Goal: Navigation & Orientation: Find specific page/section

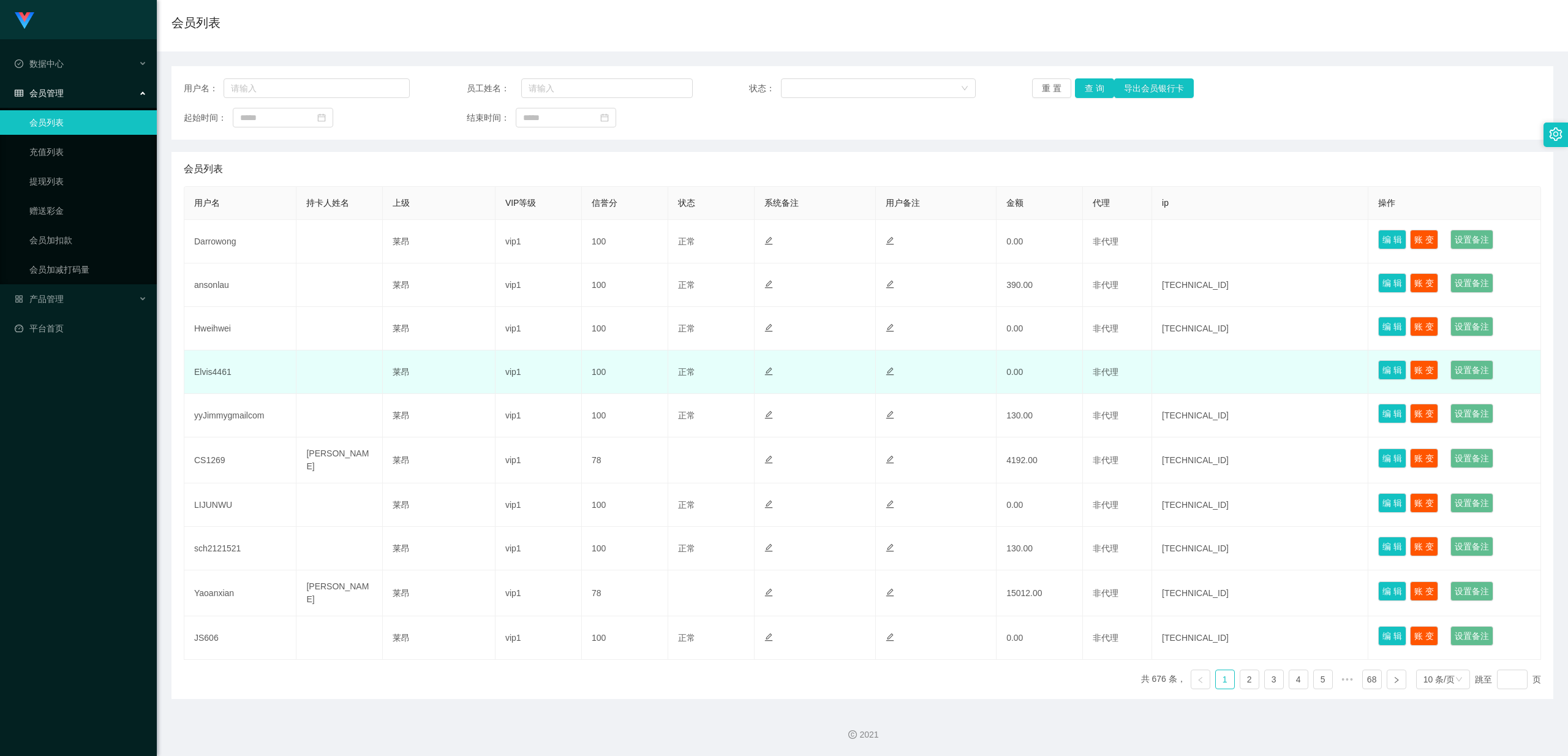
scroll to position [90, 0]
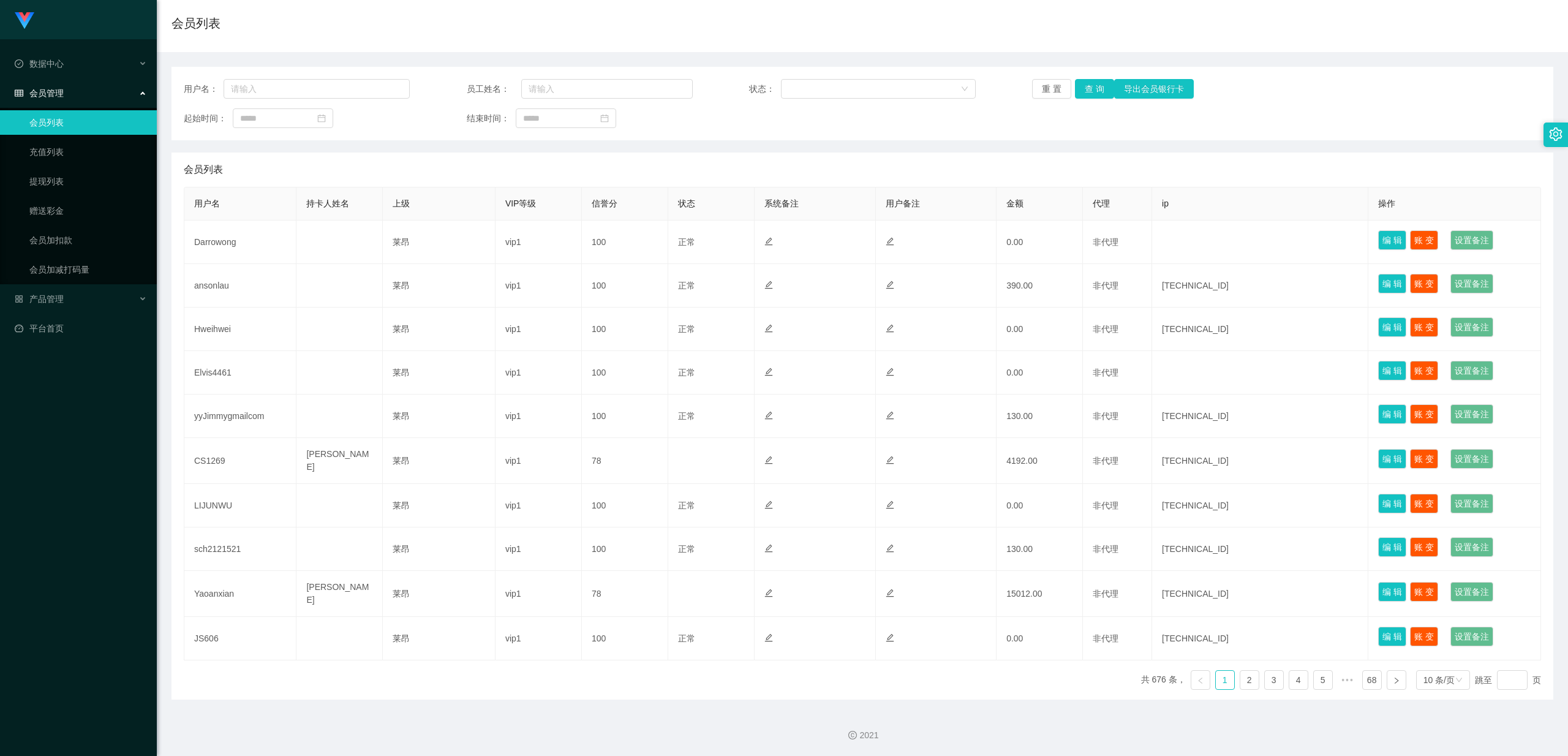
click at [558, 328] on ul "共 676 条， 1 2 3 4 5 ••• 68 10 条/页 跳至 页" at bounding box center [1342, 680] width 400 height 20
click at [558, 328] on link "2" at bounding box center [1249, 680] width 19 height 19
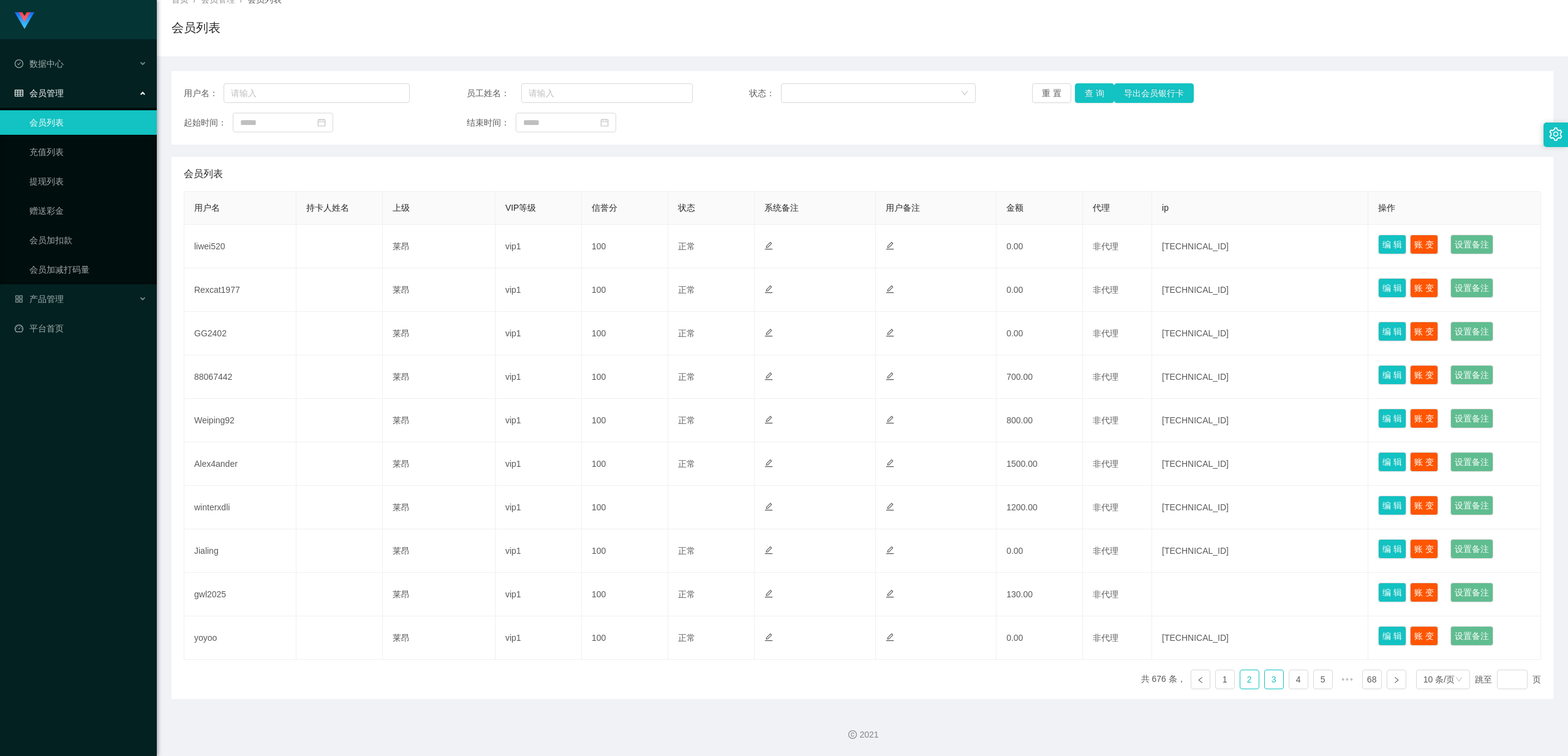
click at [558, 328] on link "3" at bounding box center [1274, 679] width 19 height 19
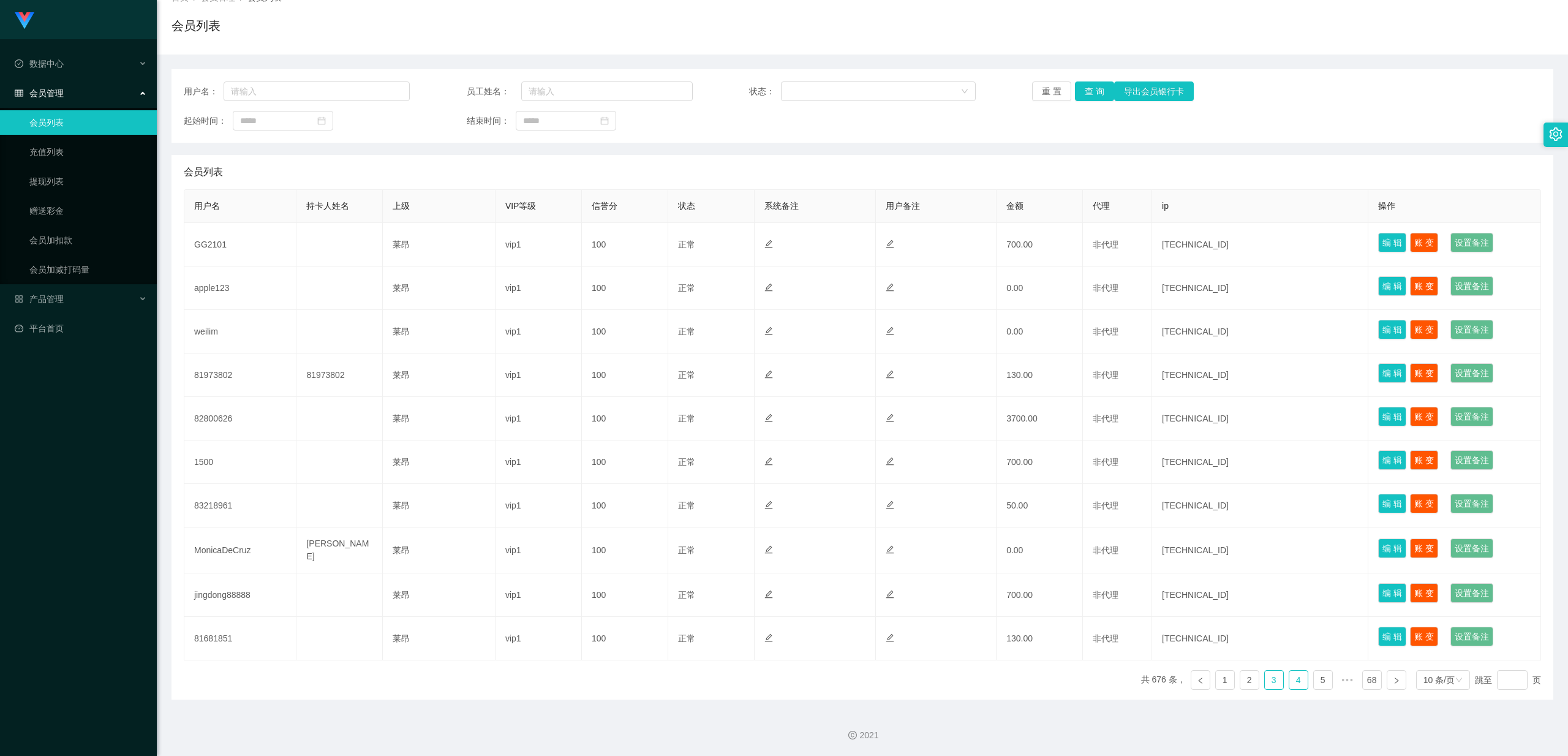
click at [558, 328] on link "4" at bounding box center [1298, 680] width 19 height 19
click at [558, 328] on link "5" at bounding box center [1298, 680] width 19 height 19
click at [558, 328] on link "4" at bounding box center [1249, 680] width 19 height 19
click at [558, 328] on link "4" at bounding box center [1274, 680] width 19 height 19
click at [558, 328] on link "3" at bounding box center [1249, 680] width 19 height 19
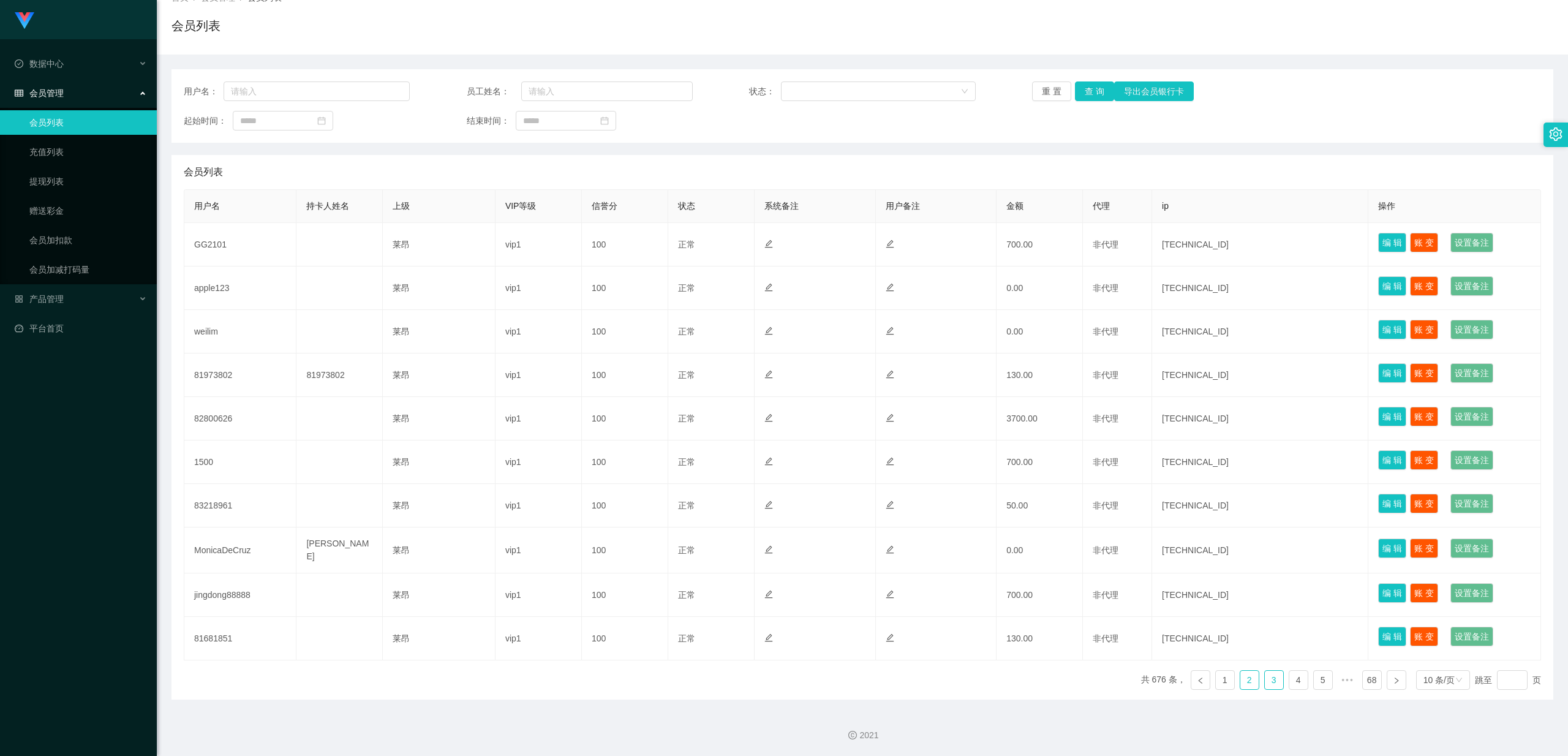
click at [558, 328] on link "2" at bounding box center [1249, 680] width 19 height 19
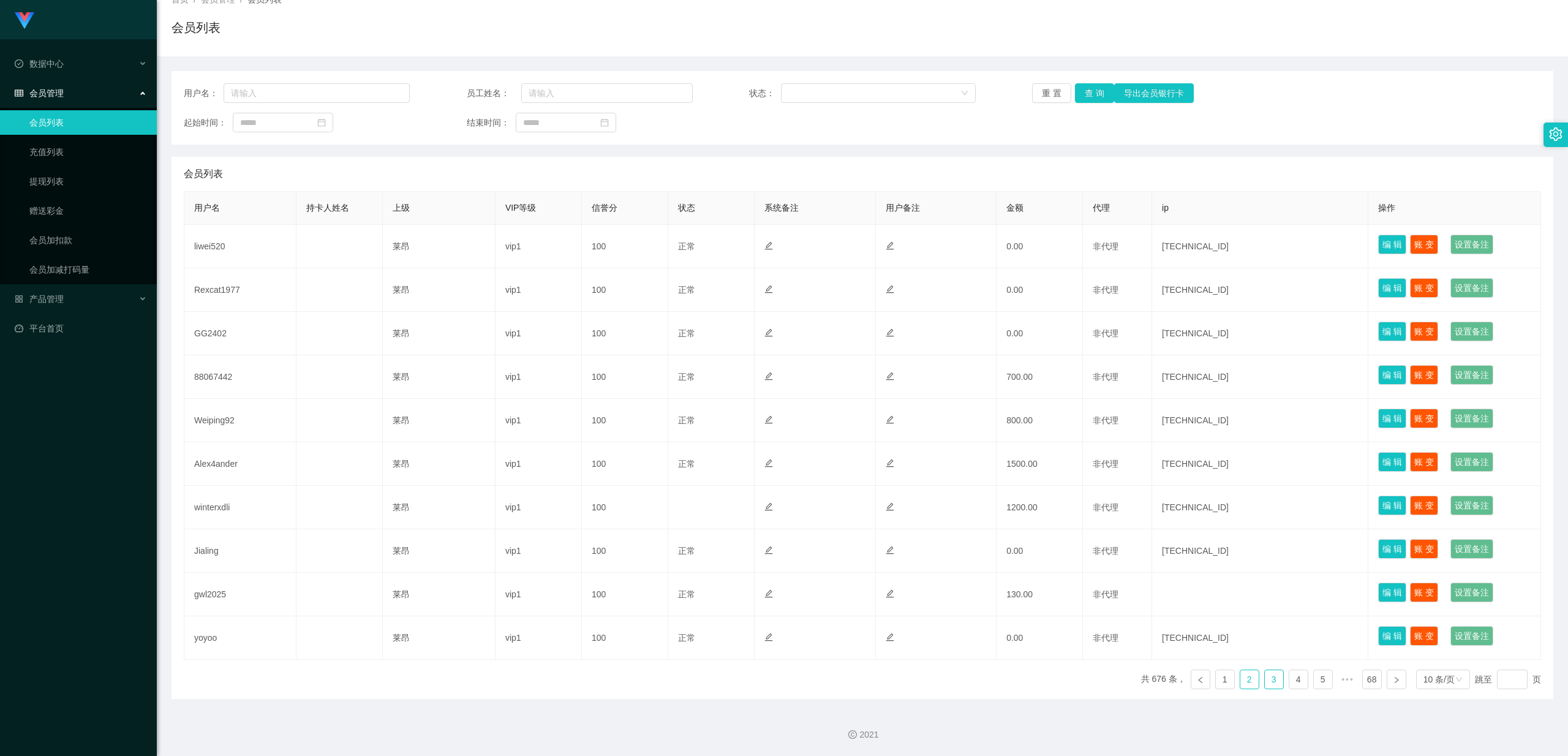
click at [558, 328] on link "3" at bounding box center [1274, 679] width 19 height 19
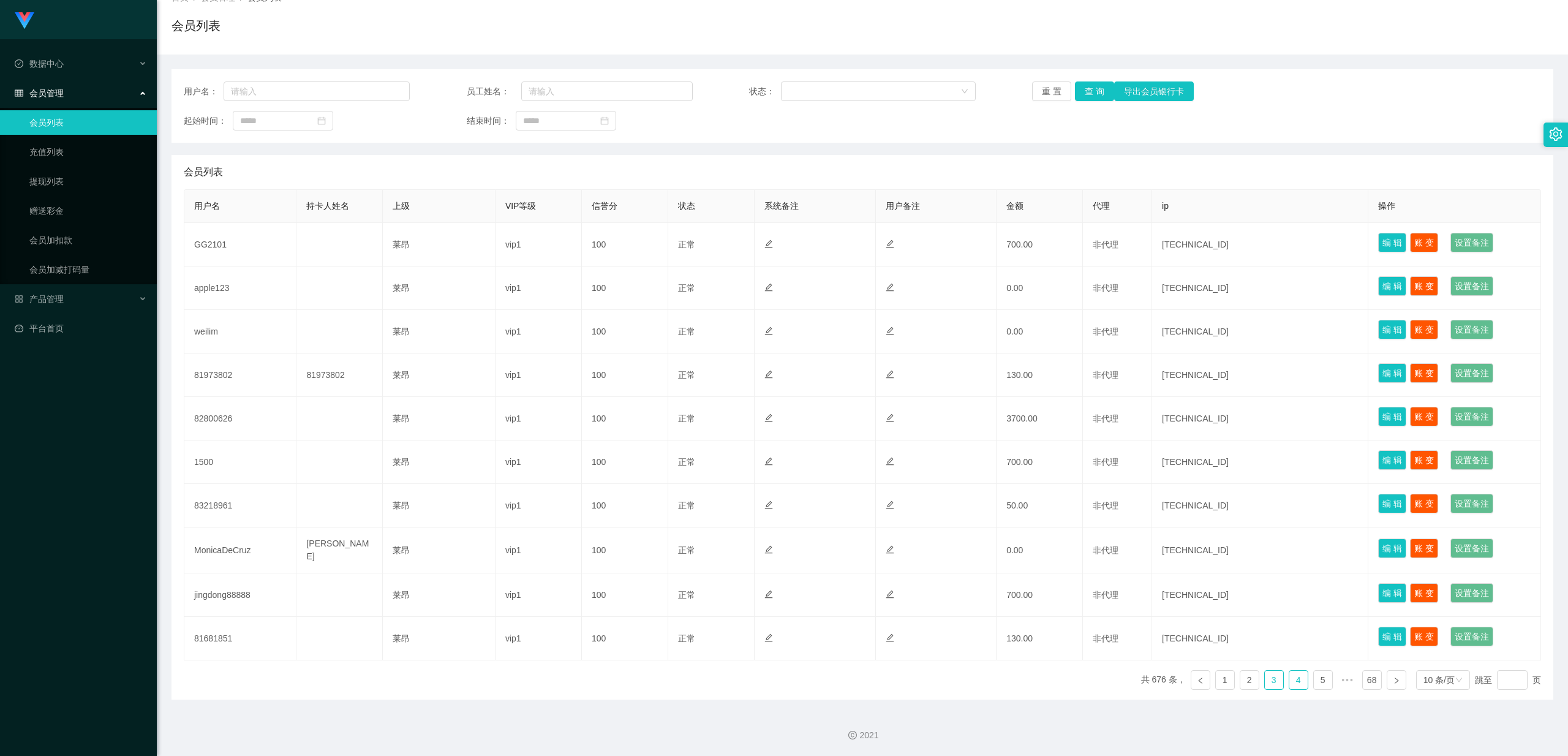
click at [558, 328] on link "4" at bounding box center [1298, 680] width 19 height 19
click at [558, 328] on ul "共 676 条， 1 2 3 4 5 6 ••• 68 10 条/页 跳至 页" at bounding box center [1329, 680] width 425 height 20
click at [558, 328] on link "5" at bounding box center [1298, 680] width 19 height 19
click at [558, 328] on link "6" at bounding box center [1298, 680] width 19 height 19
click at [558, 328] on link "7" at bounding box center [1298, 680] width 19 height 19
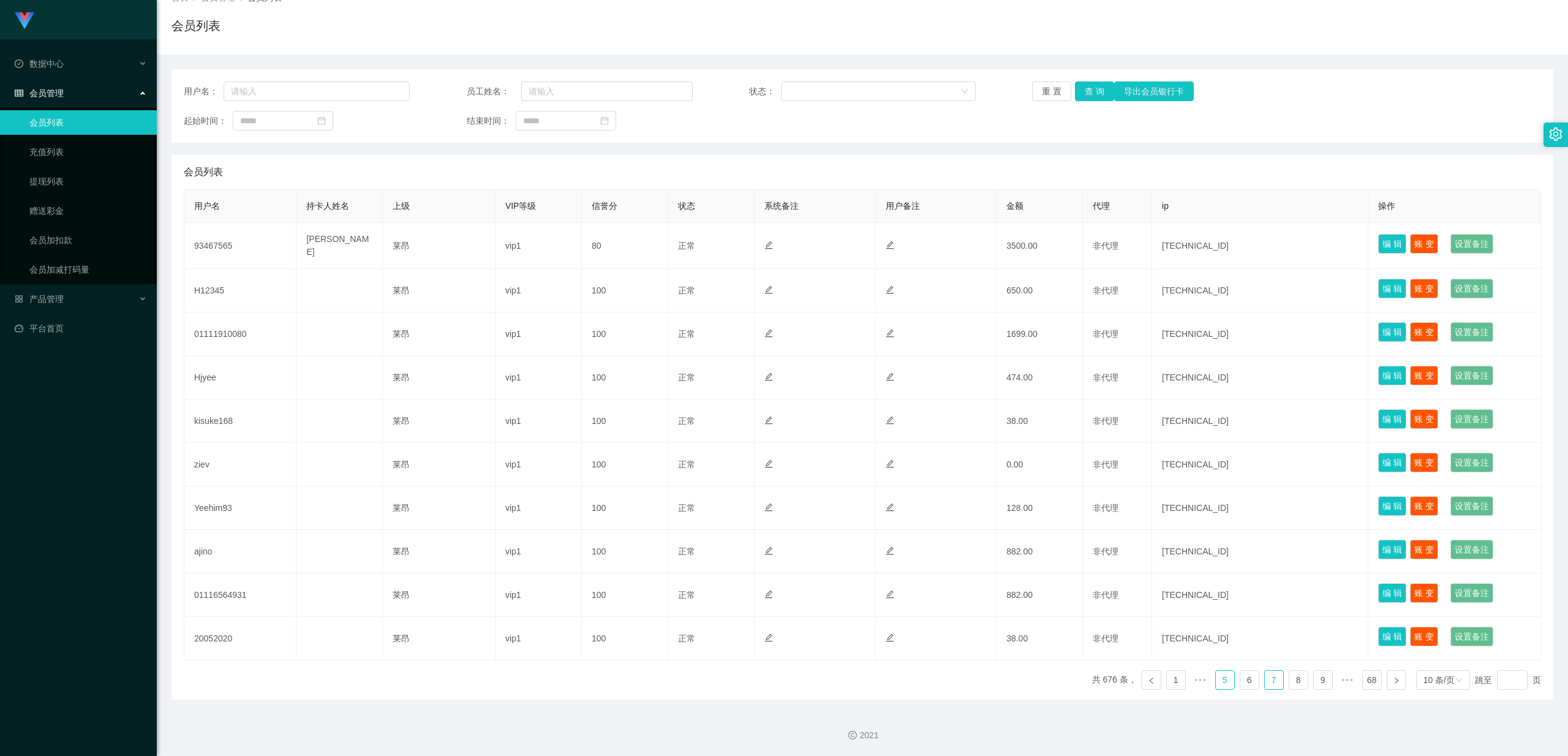
click at [558, 328] on link "5" at bounding box center [1224, 680] width 19 height 19
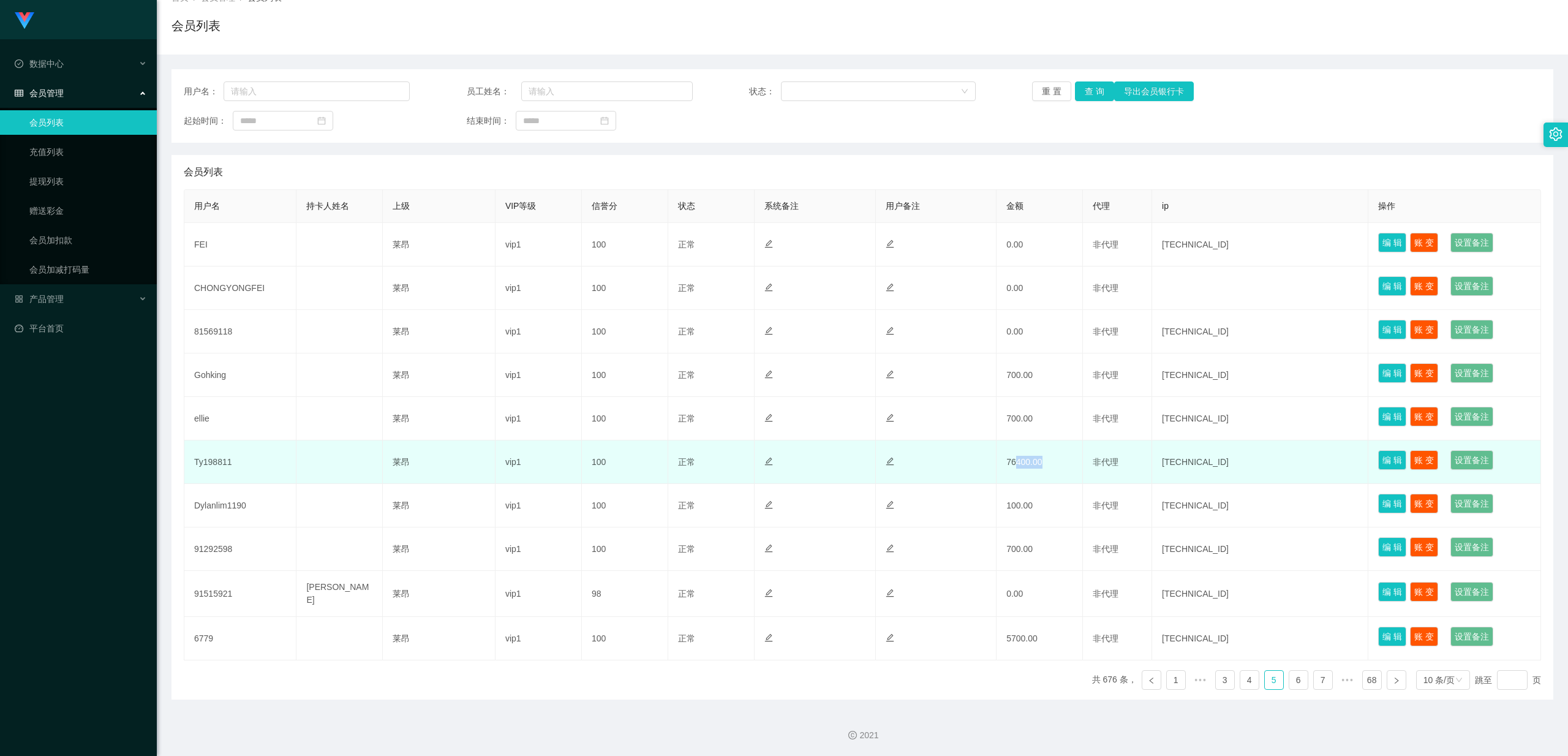
drag, startPoint x: 1008, startPoint y: 462, endPoint x: 1043, endPoint y: 462, distance: 35.0
click at [558, 328] on td "76400.00" at bounding box center [1040, 462] width 86 height 44
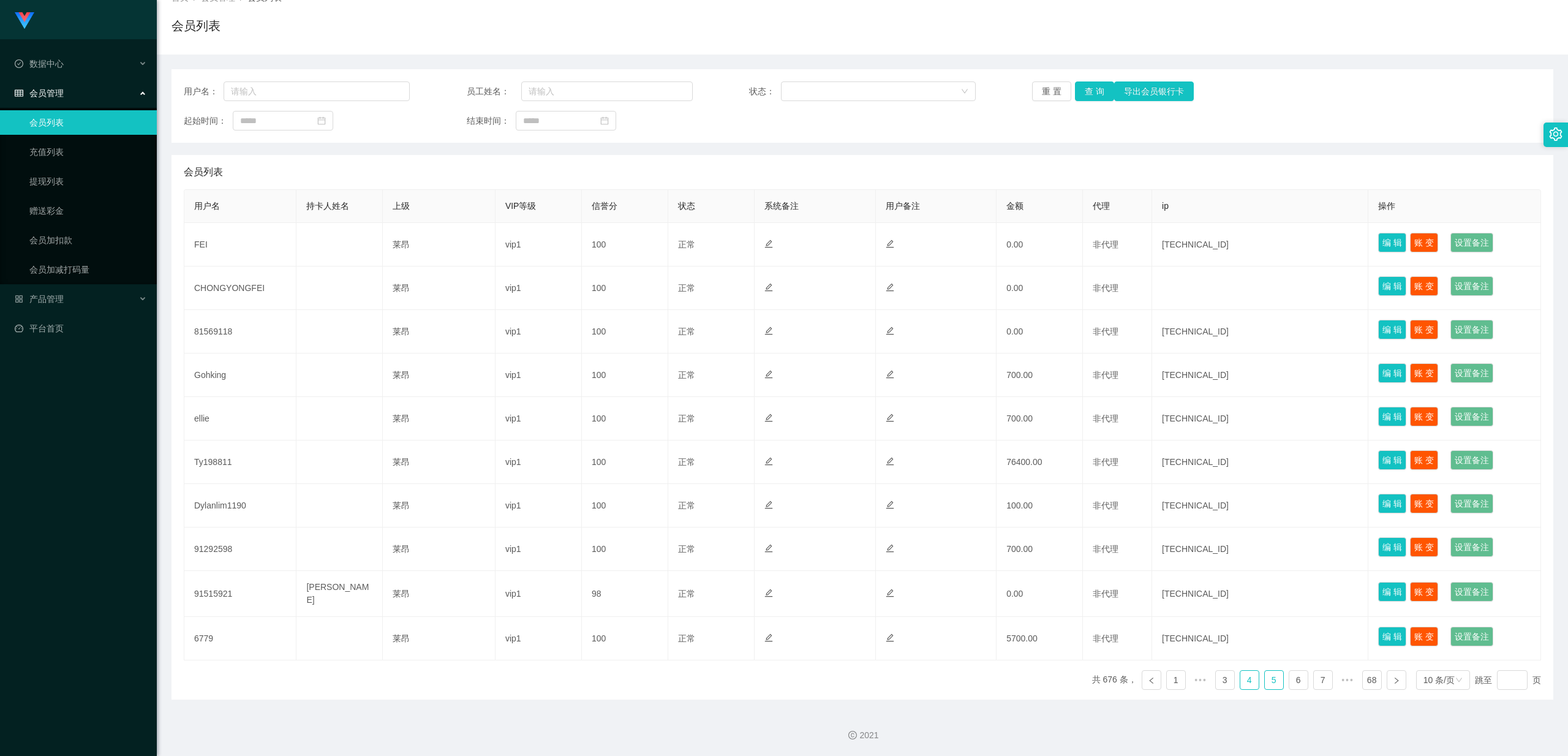
click at [558, 328] on link "4" at bounding box center [1249, 680] width 19 height 19
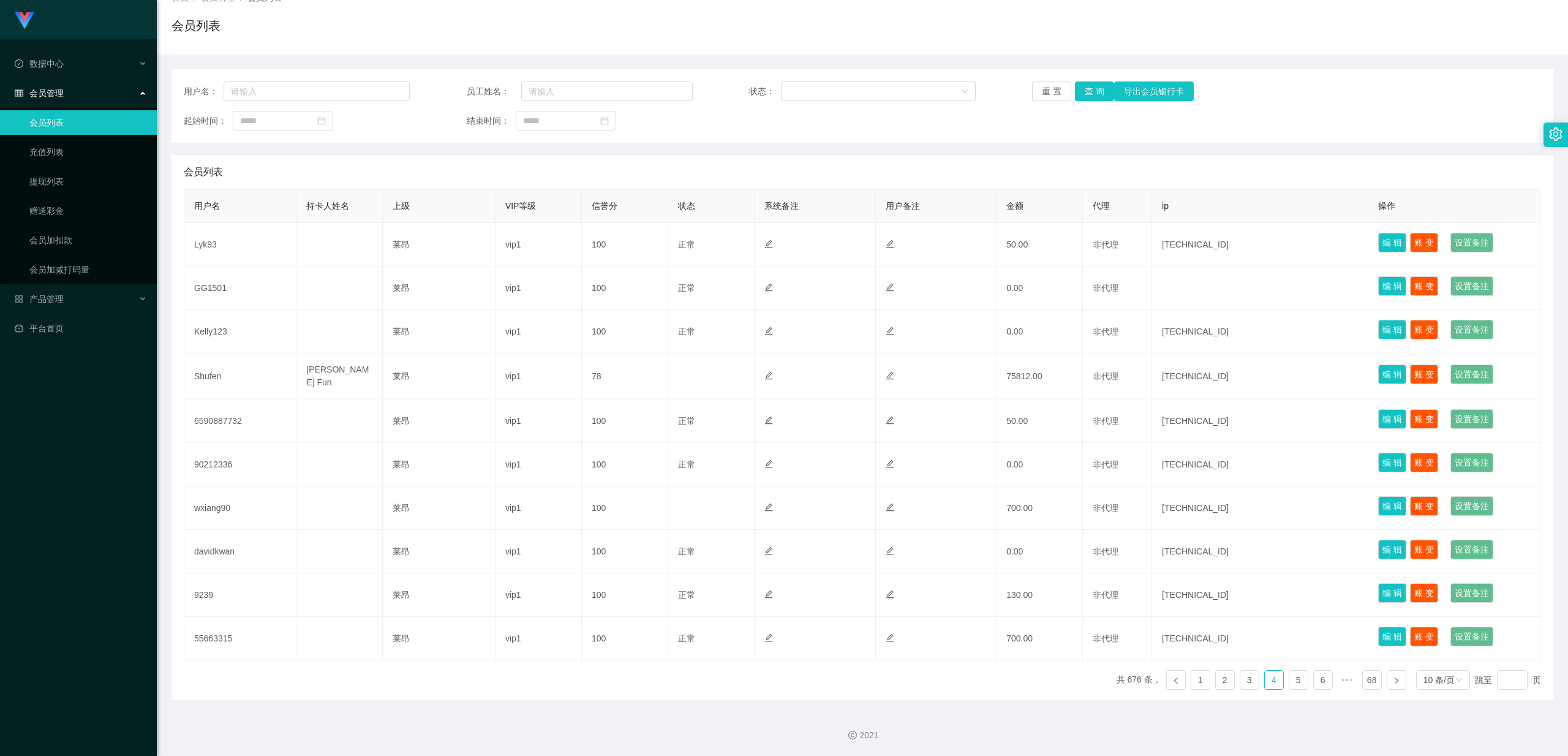
click at [74, 115] on link "会员列表" at bounding box center [88, 122] width 118 height 24
click at [88, 296] on div "产品管理" at bounding box center [78, 299] width 157 height 24
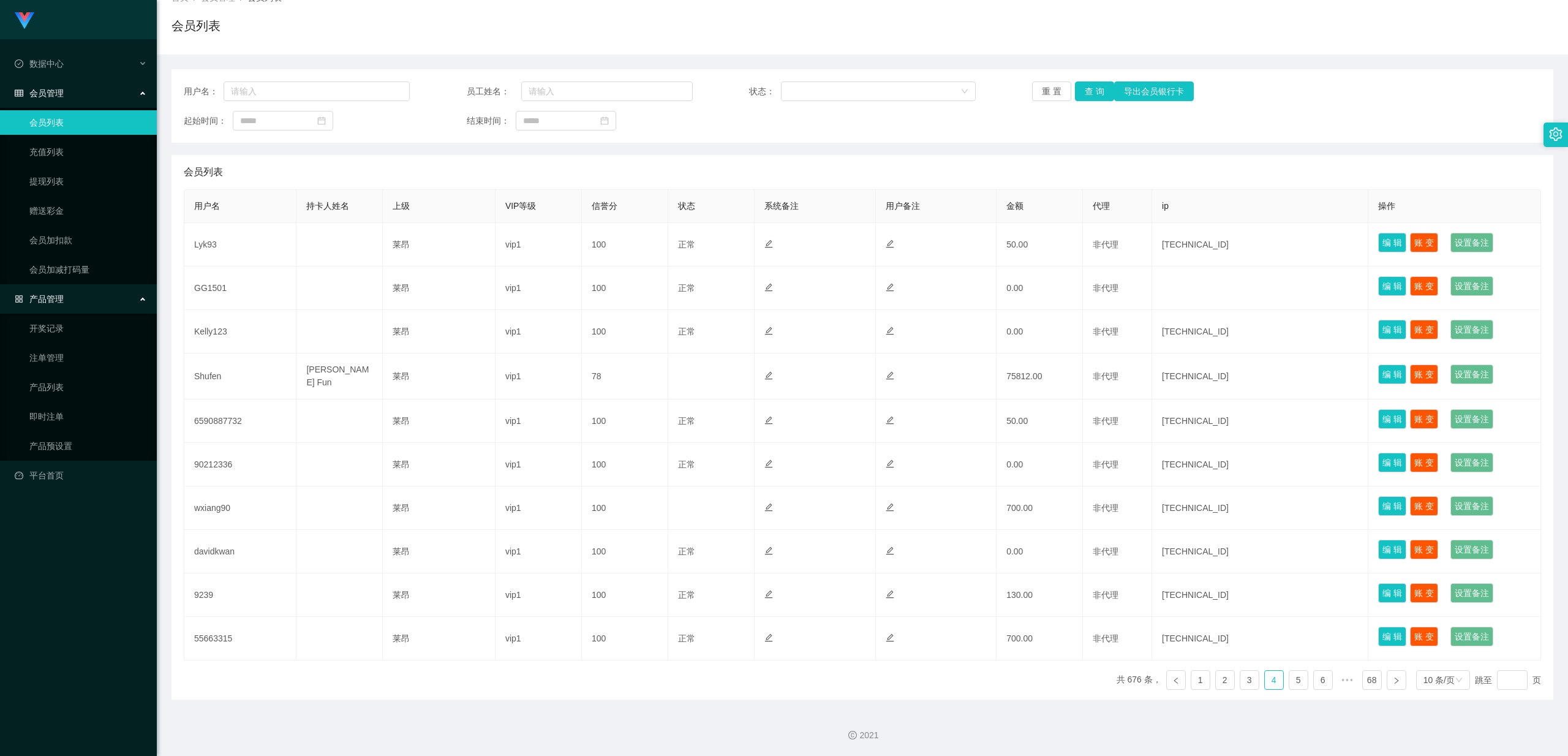
click at [77, 291] on div "产品管理" at bounding box center [78, 299] width 157 height 24
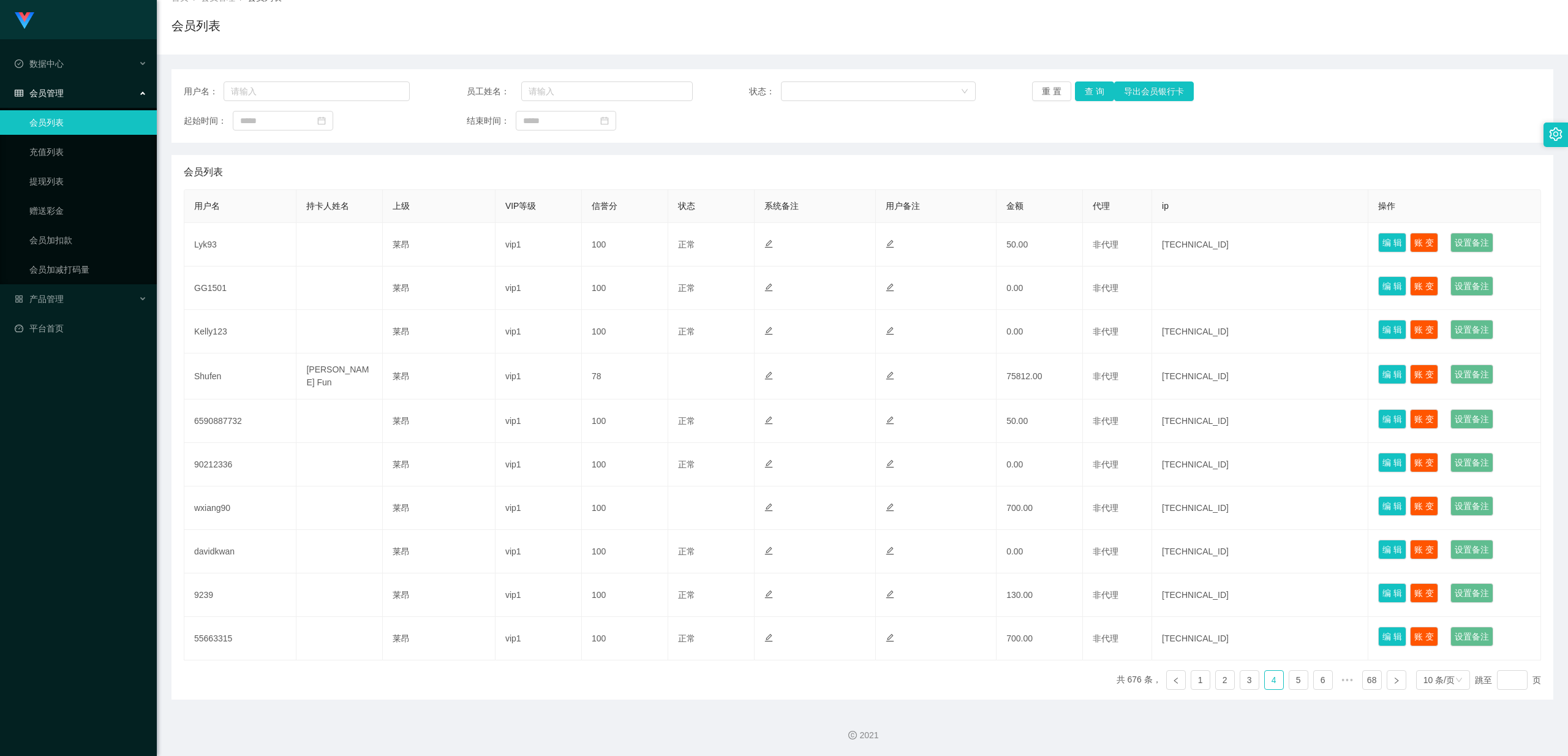
click at [60, 111] on link "会员列表" at bounding box center [88, 122] width 118 height 24
click at [118, 92] on div "会员管理" at bounding box center [78, 93] width 157 height 24
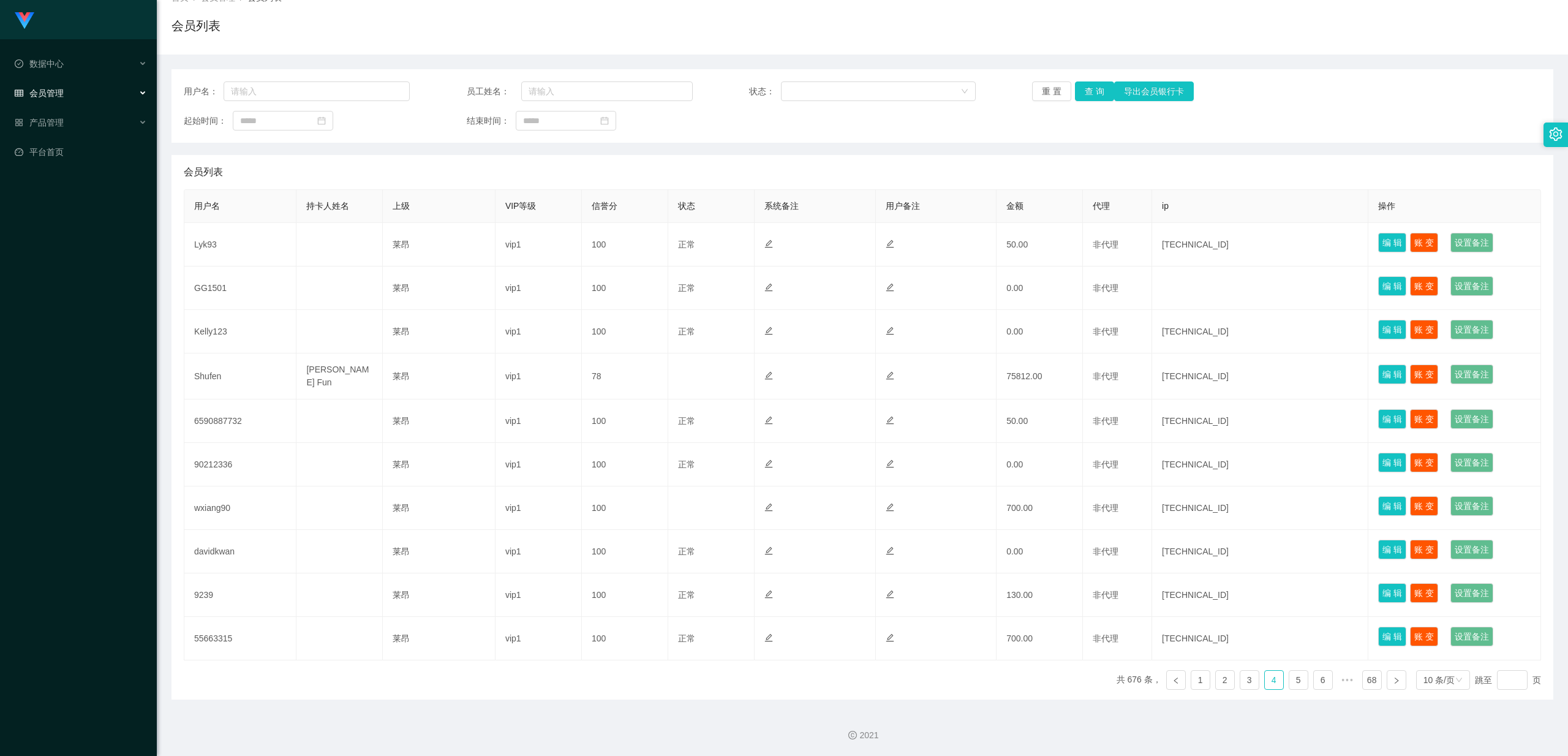
click at [123, 89] on div "会员管理" at bounding box center [78, 93] width 157 height 24
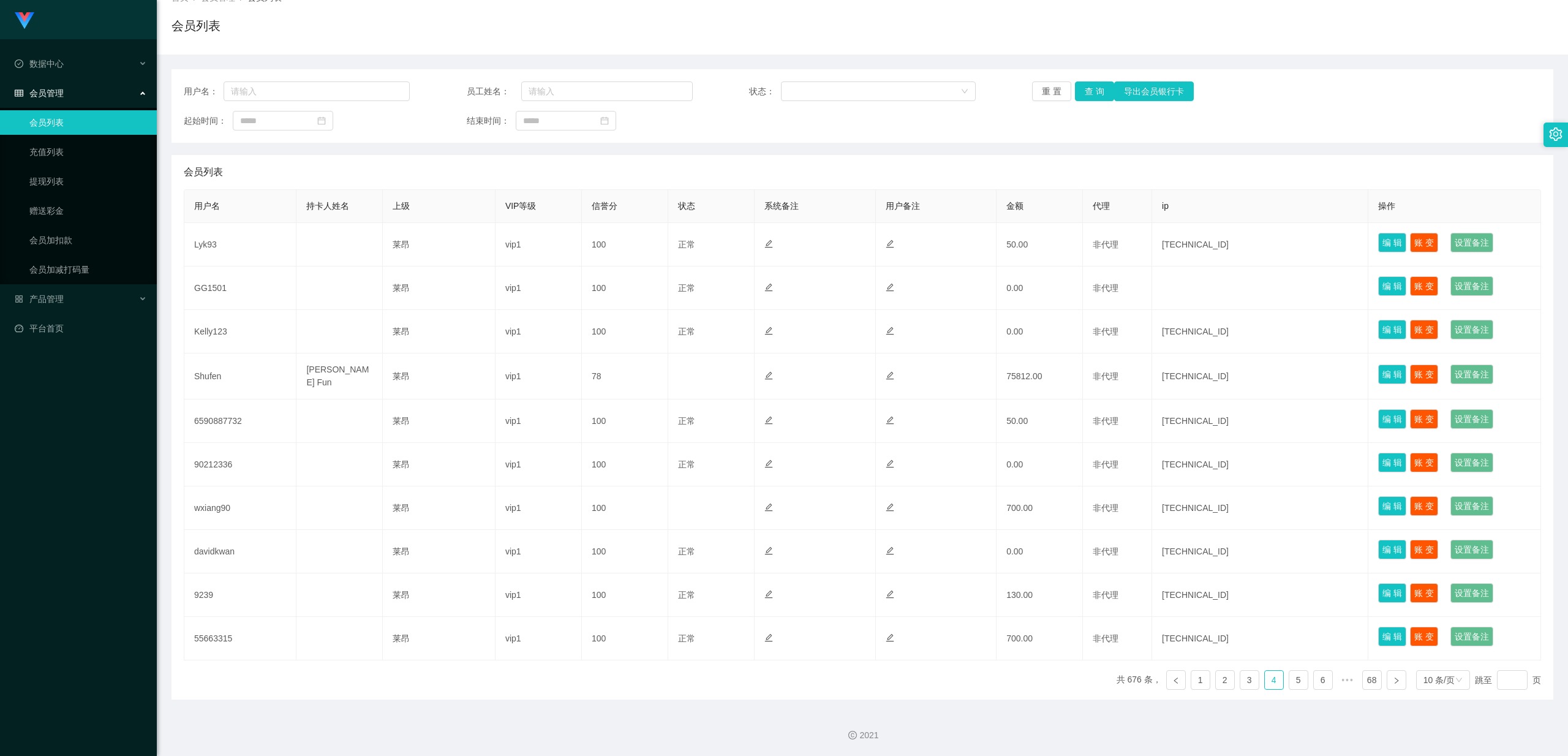
click at [87, 120] on link "会员列表" at bounding box center [88, 122] width 118 height 24
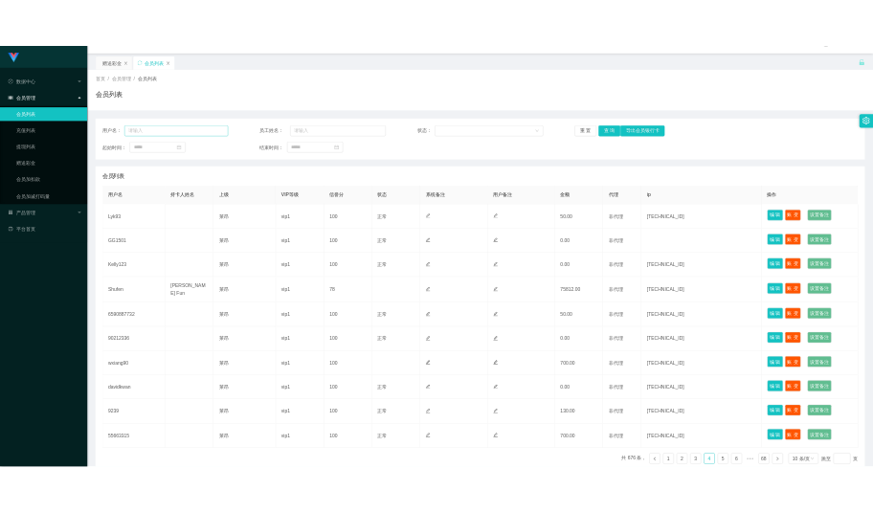
scroll to position [0, 0]
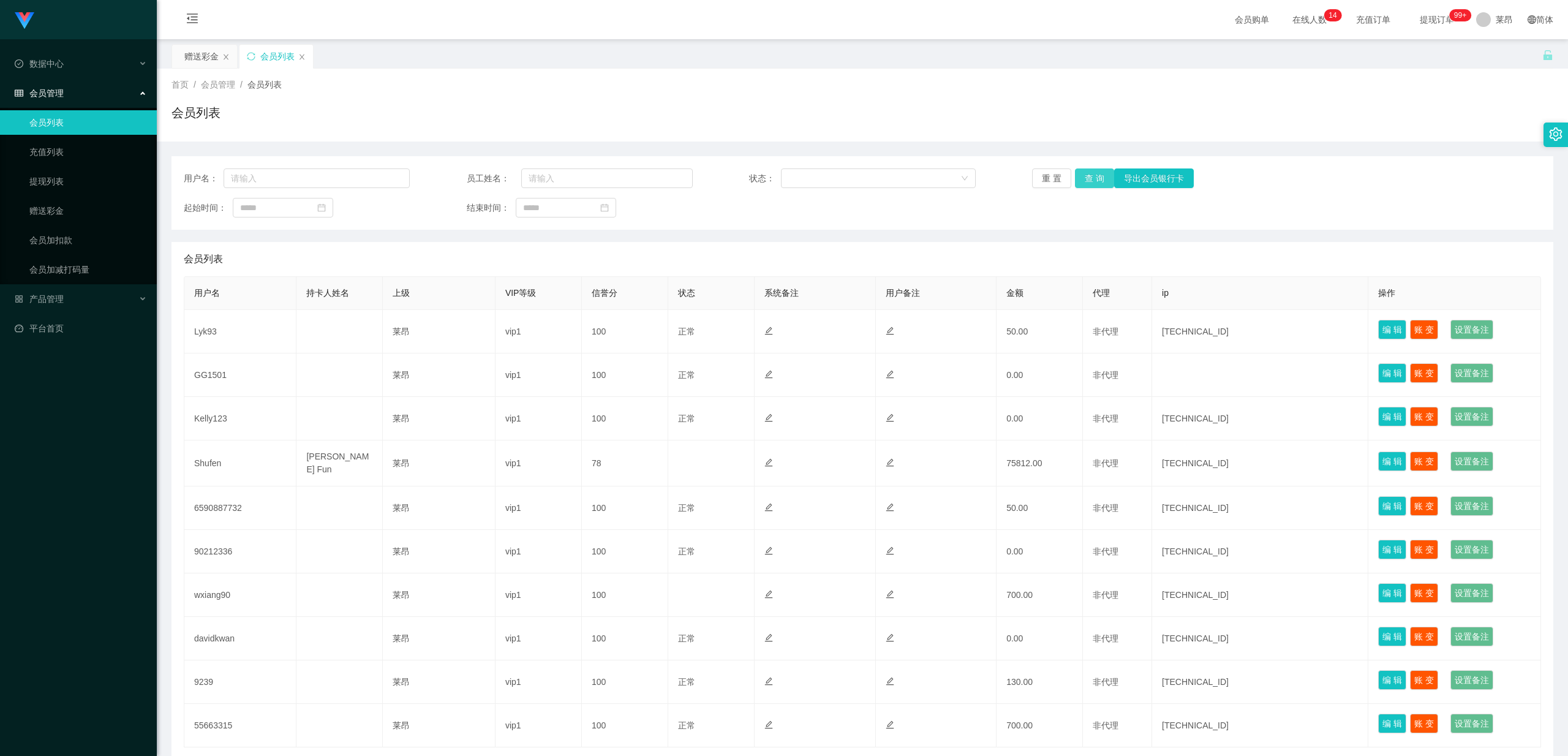
click at [558, 177] on button "查 询" at bounding box center [1094, 178] width 39 height 20
click at [114, 65] on div "数据中心" at bounding box center [78, 63] width 157 height 24
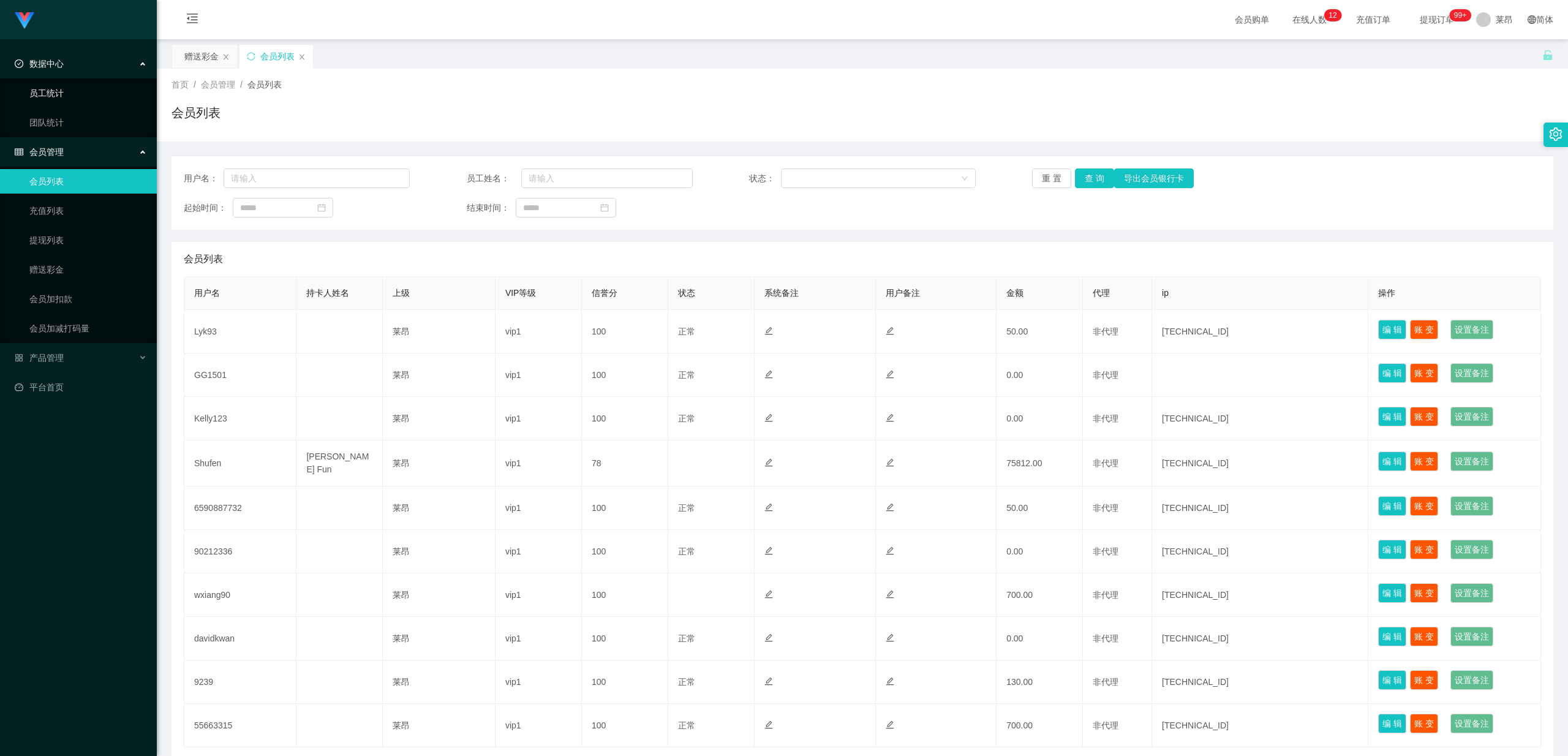
click at [82, 91] on link "员工统计" at bounding box center [88, 93] width 118 height 24
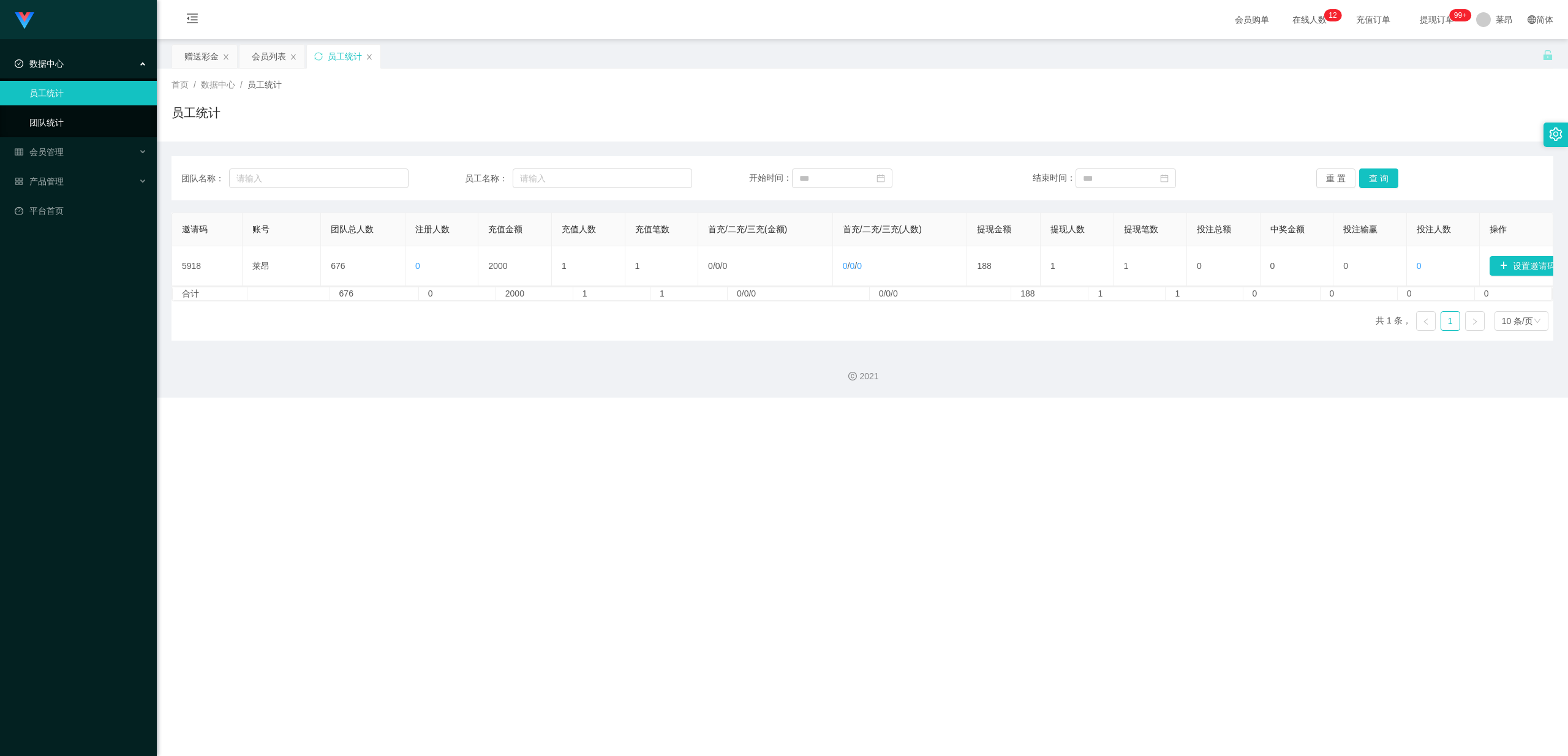
click at [67, 119] on link "团队统计" at bounding box center [88, 122] width 118 height 24
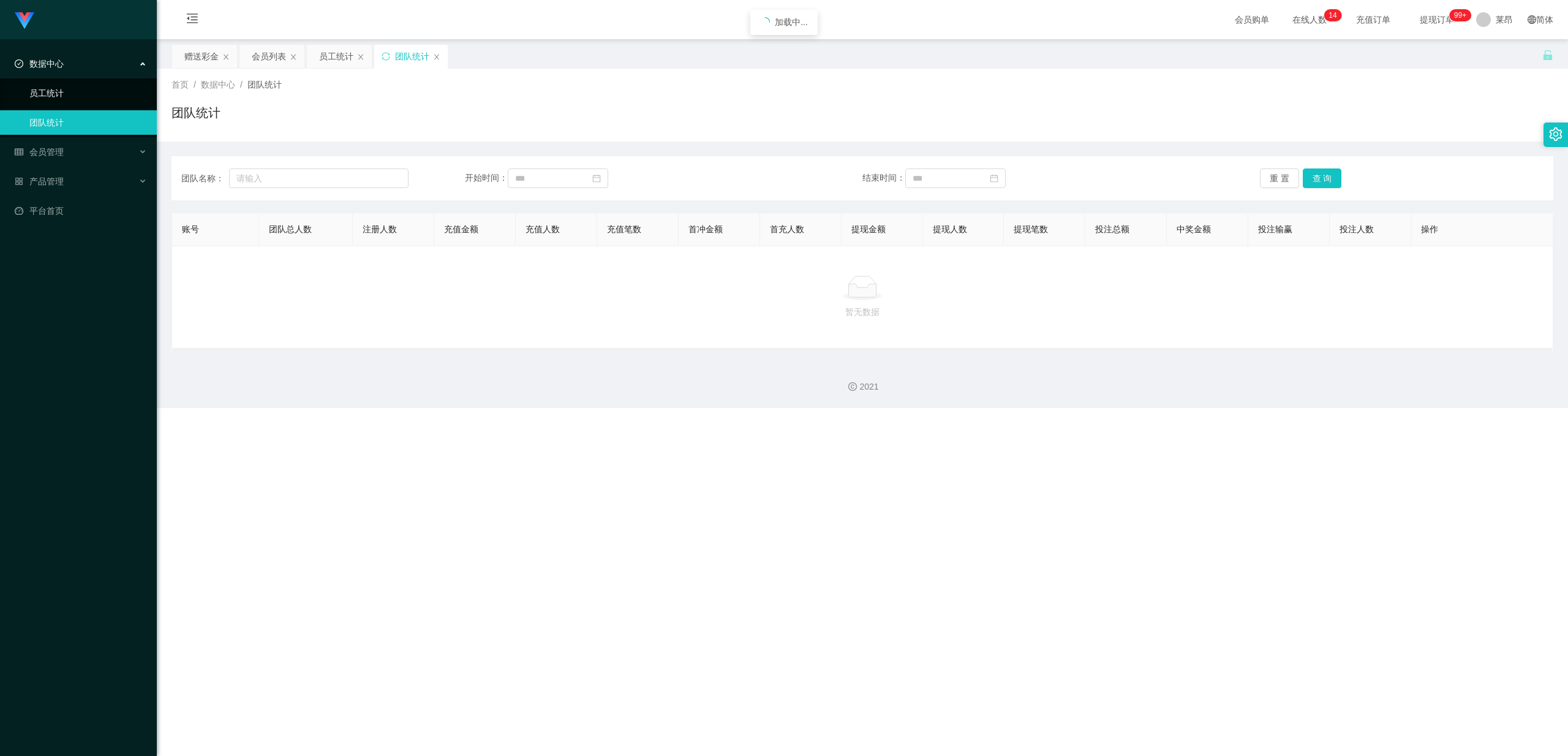
click at [65, 101] on link "员工统计" at bounding box center [88, 93] width 118 height 24
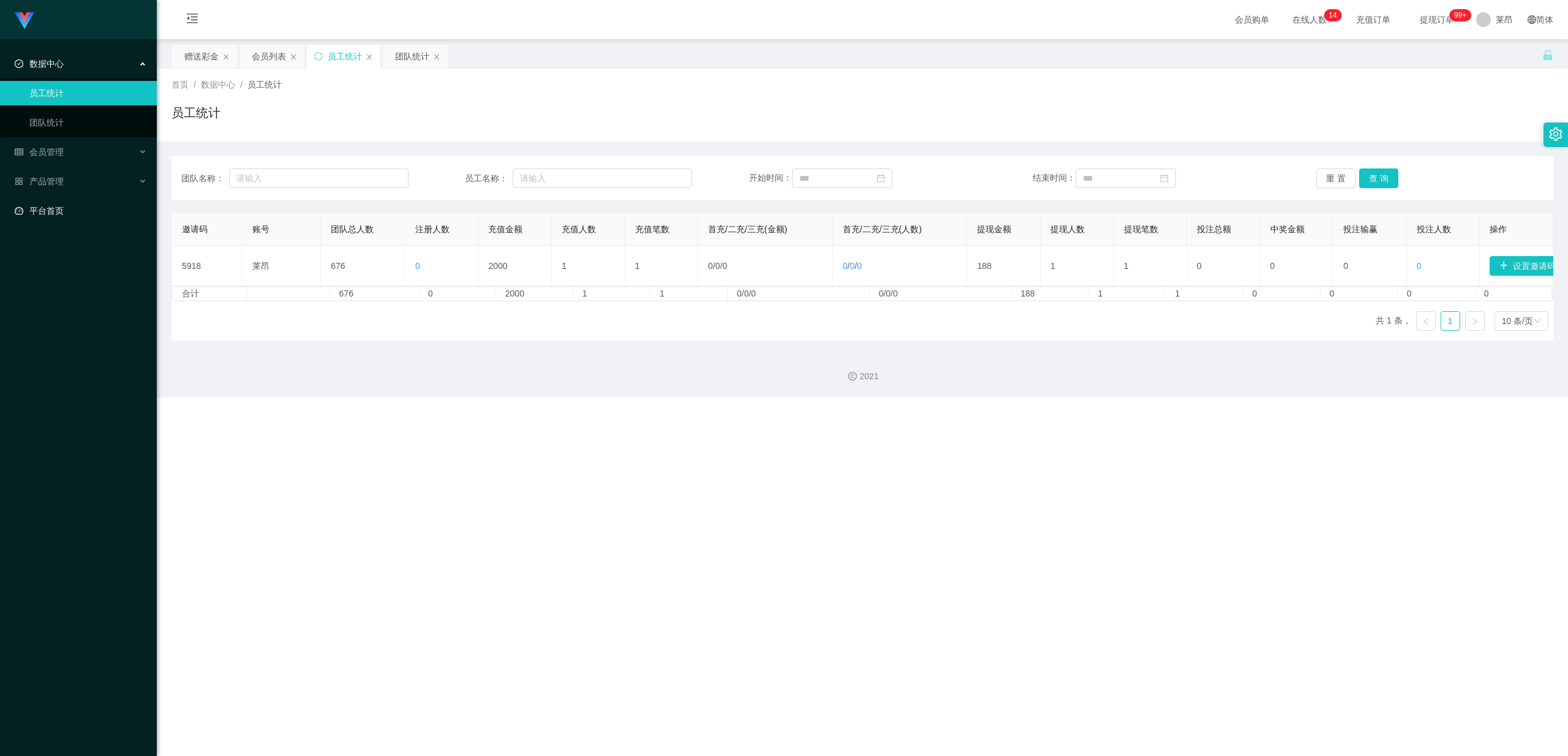
click at [86, 209] on link "平台首页" at bounding box center [81, 211] width 132 height 24
